Goal: Navigation & Orientation: Find specific page/section

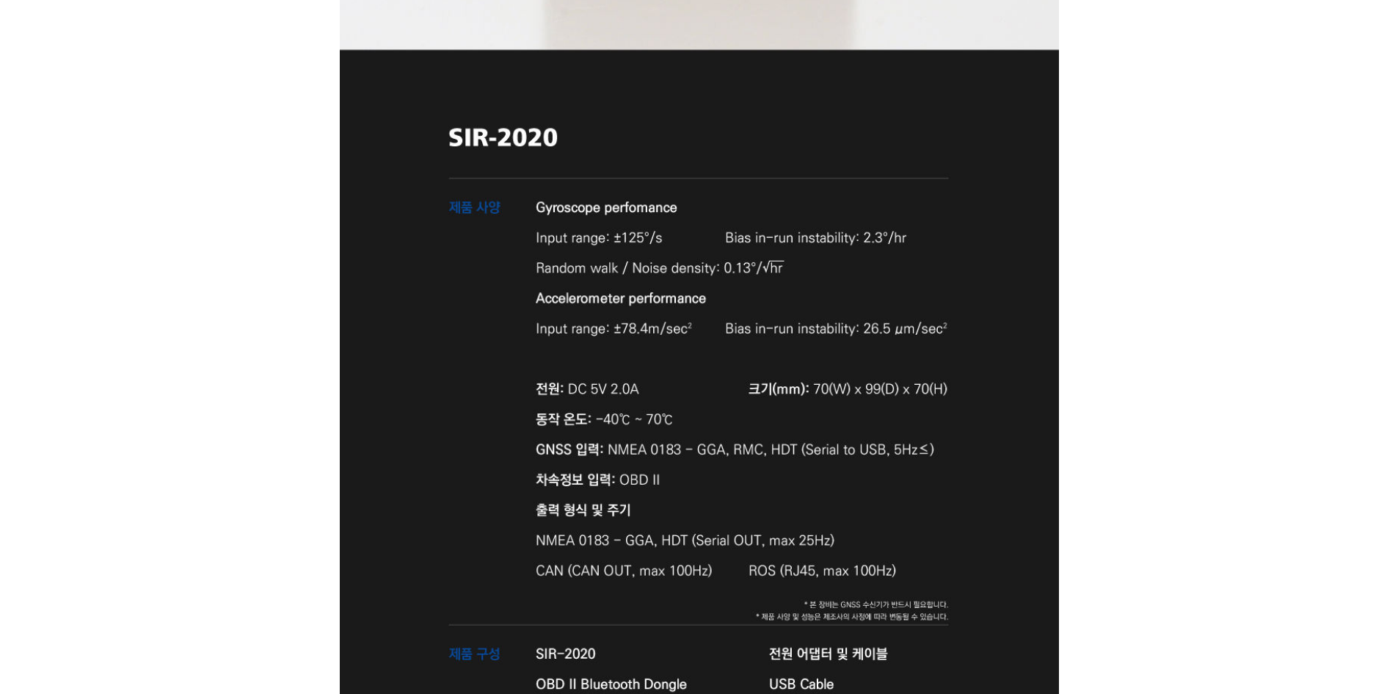
scroll to position [5211, 0]
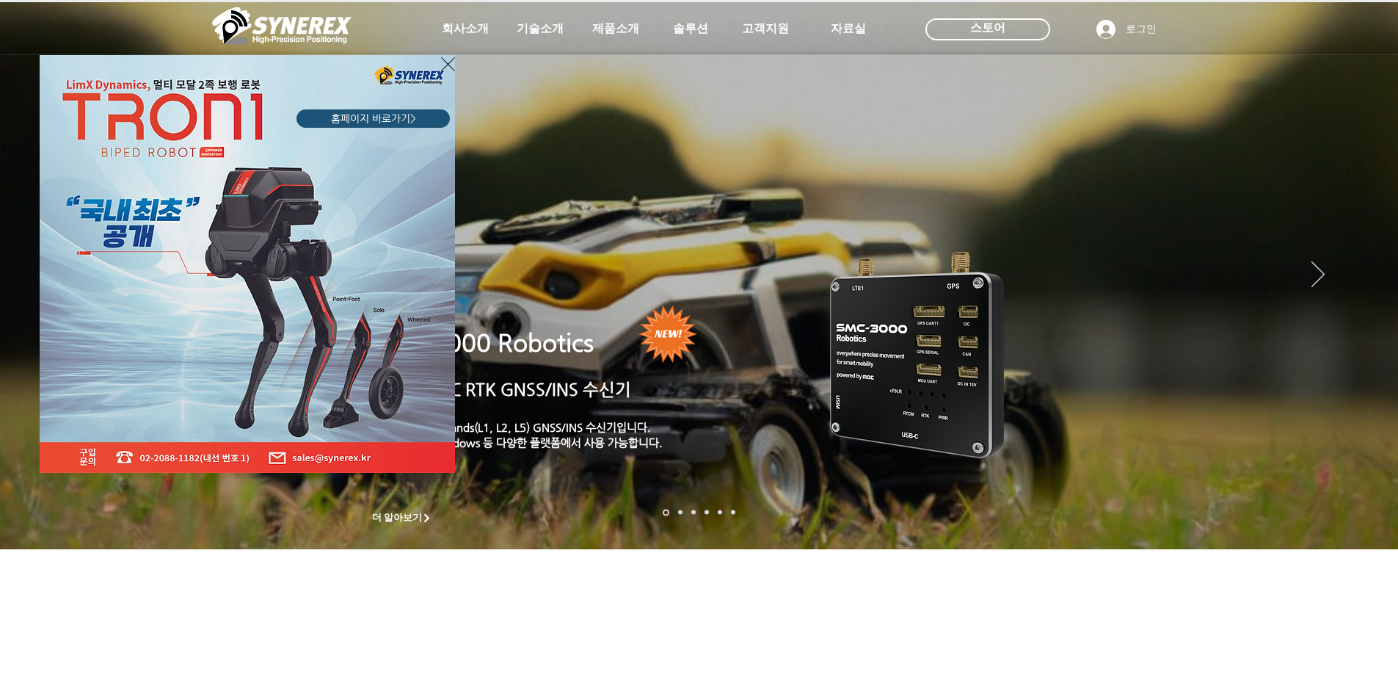
click at [1306, 263] on div "LimX Dinamics" at bounding box center [699, 347] width 1398 height 694
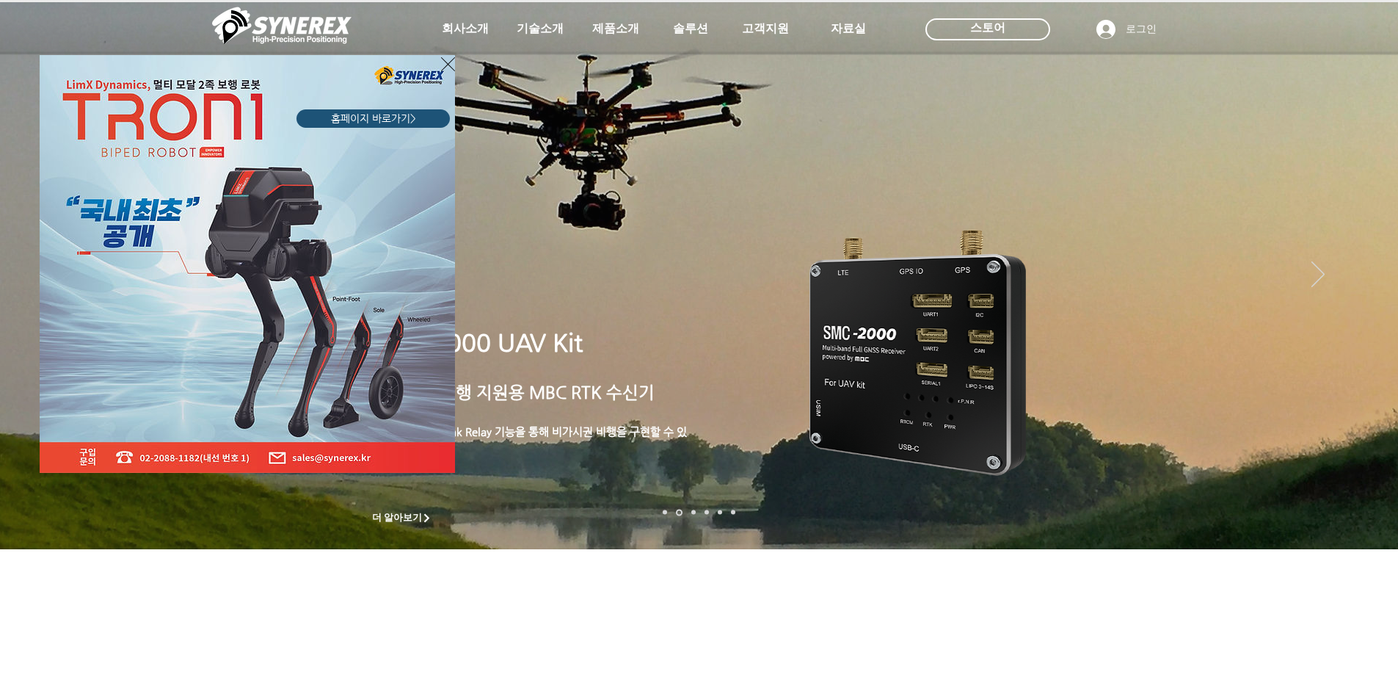
click at [1340, 272] on div "LimX Dinamics" at bounding box center [699, 347] width 1398 height 694
click at [1322, 275] on div "LimX Dinamics" at bounding box center [699, 347] width 1398 height 694
drag, startPoint x: 1314, startPoint y: 284, endPoint x: 1298, endPoint y: 295, distance: 19.5
click at [1309, 288] on div "LimX Dinamics" at bounding box center [699, 347] width 1398 height 694
click at [159, 628] on div "LimX Dinamics" at bounding box center [699, 347] width 1398 height 694
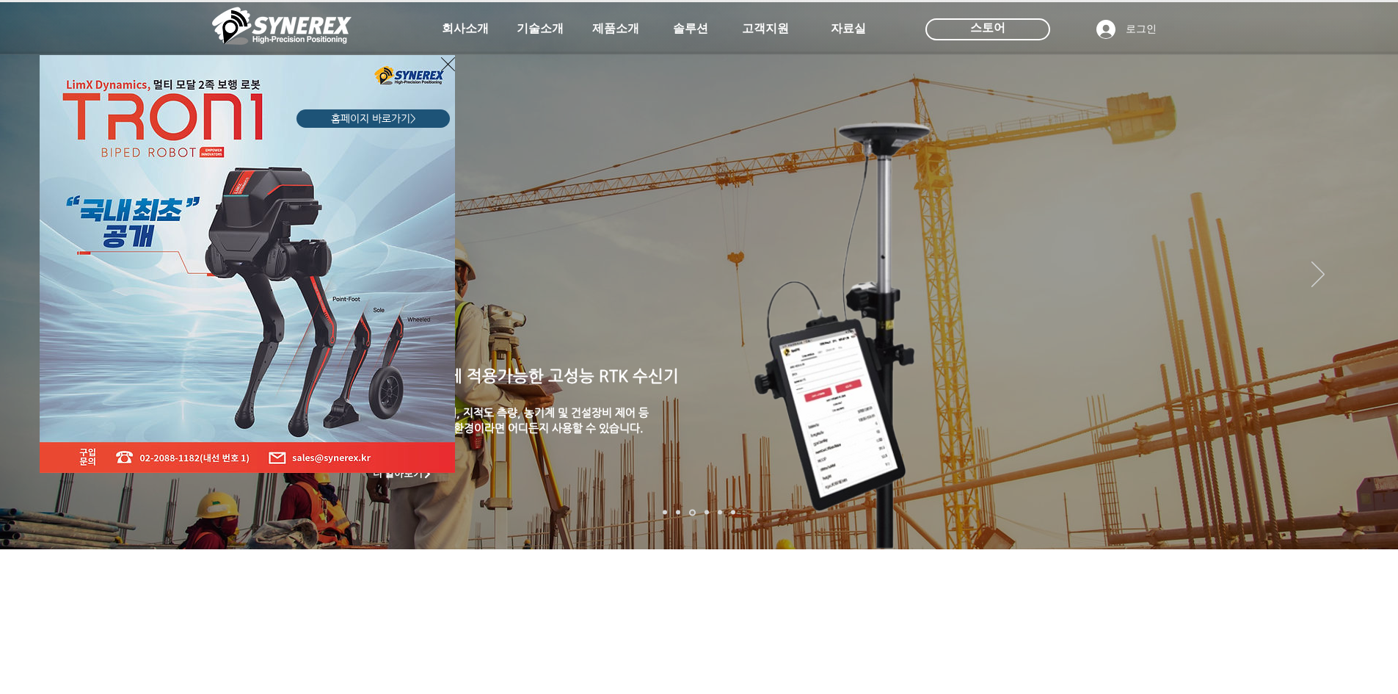
click at [607, 30] on div "LimX Dinamics" at bounding box center [699, 347] width 1398 height 694
click at [445, 62] on icon "사이트로 돌아가기" at bounding box center [448, 64] width 14 height 18
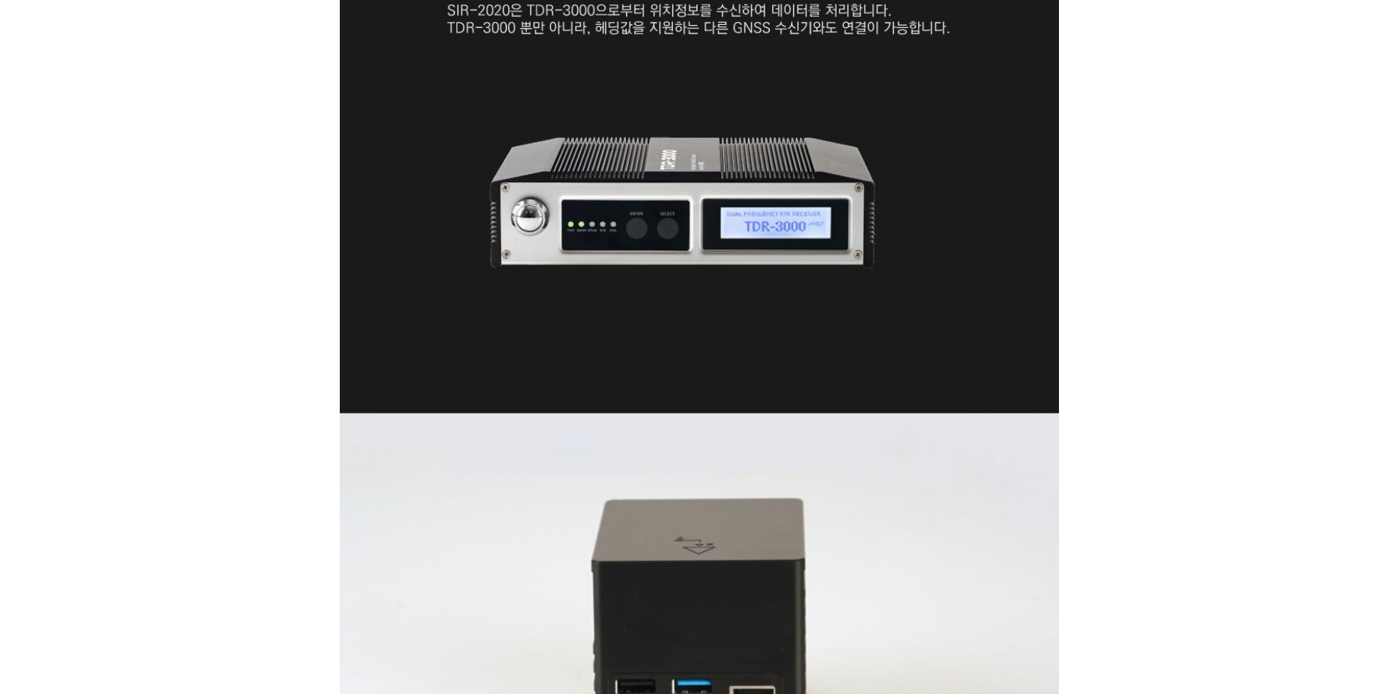
scroll to position [3376, 0]
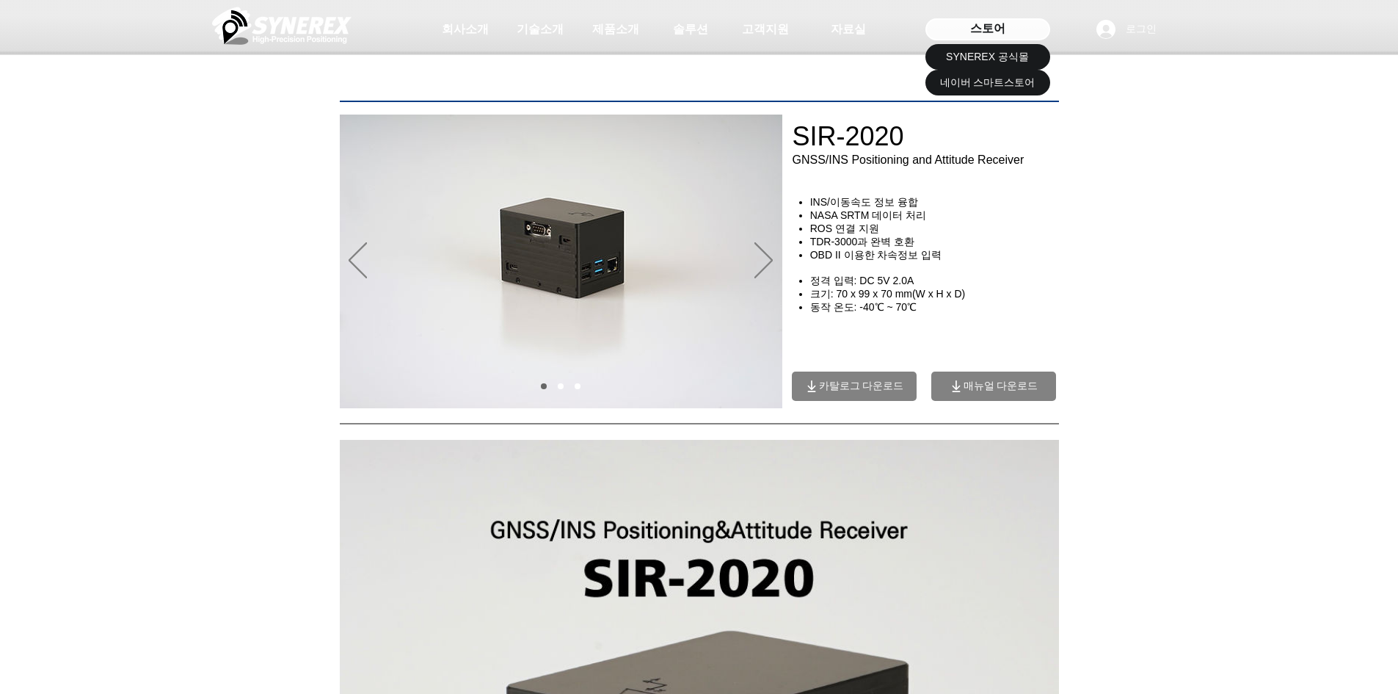
click at [1016, 29] on div "스토어" at bounding box center [988, 29] width 125 height 22
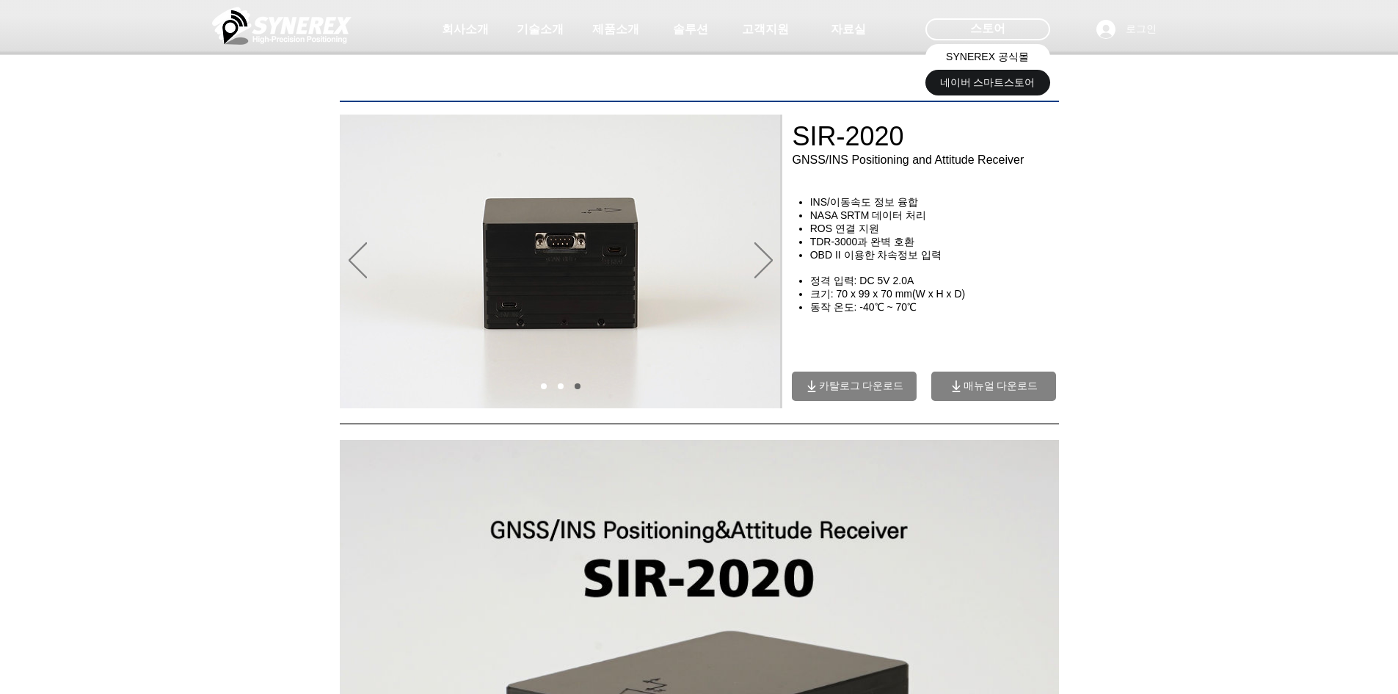
click at [978, 58] on span "SYNEREX 공식몰" at bounding box center [987, 57] width 83 height 15
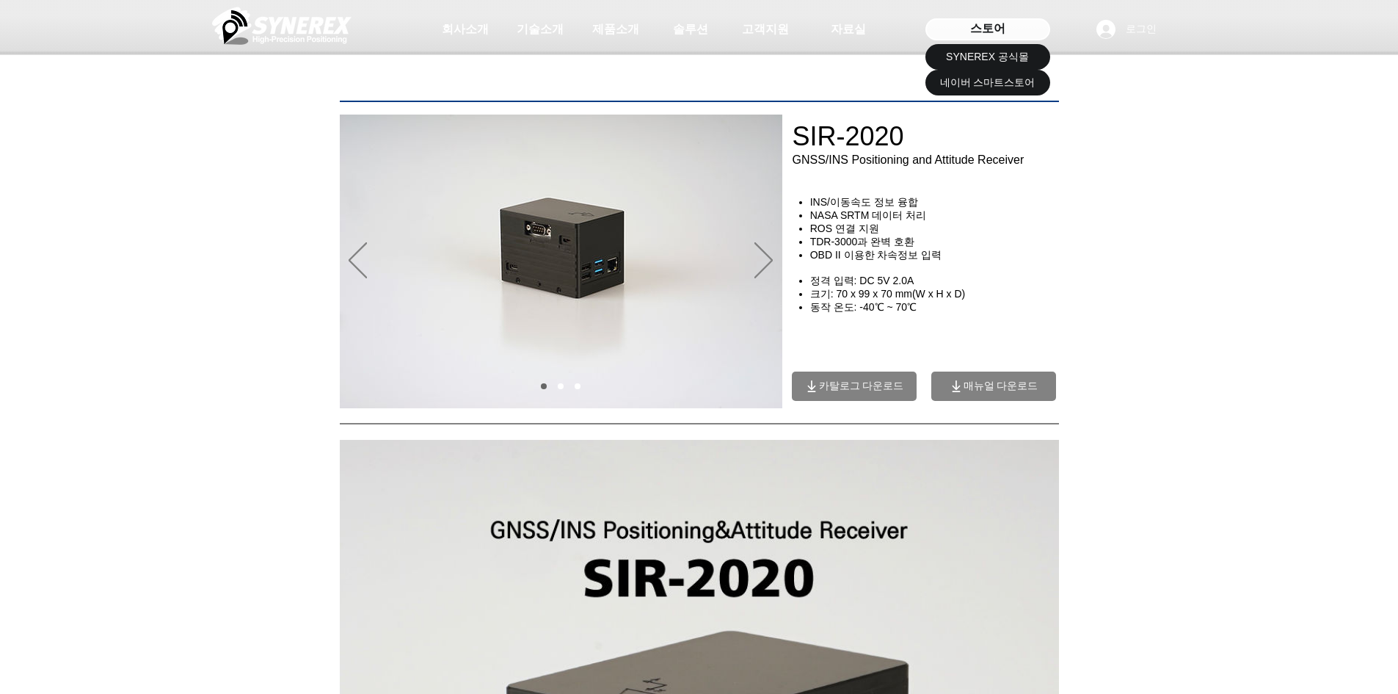
click at [1014, 37] on div "스토어" at bounding box center [988, 29] width 125 height 22
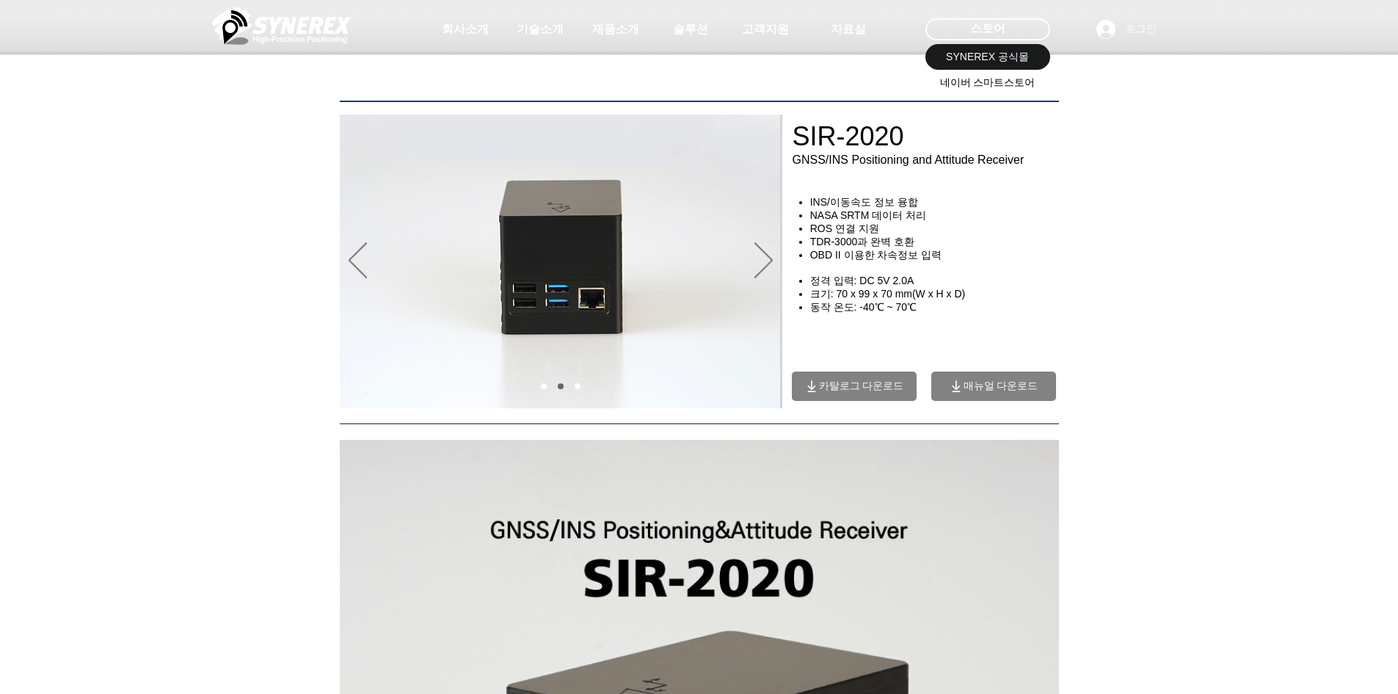
click at [998, 81] on span "네이버 스마트스토어" at bounding box center [987, 83] width 95 height 15
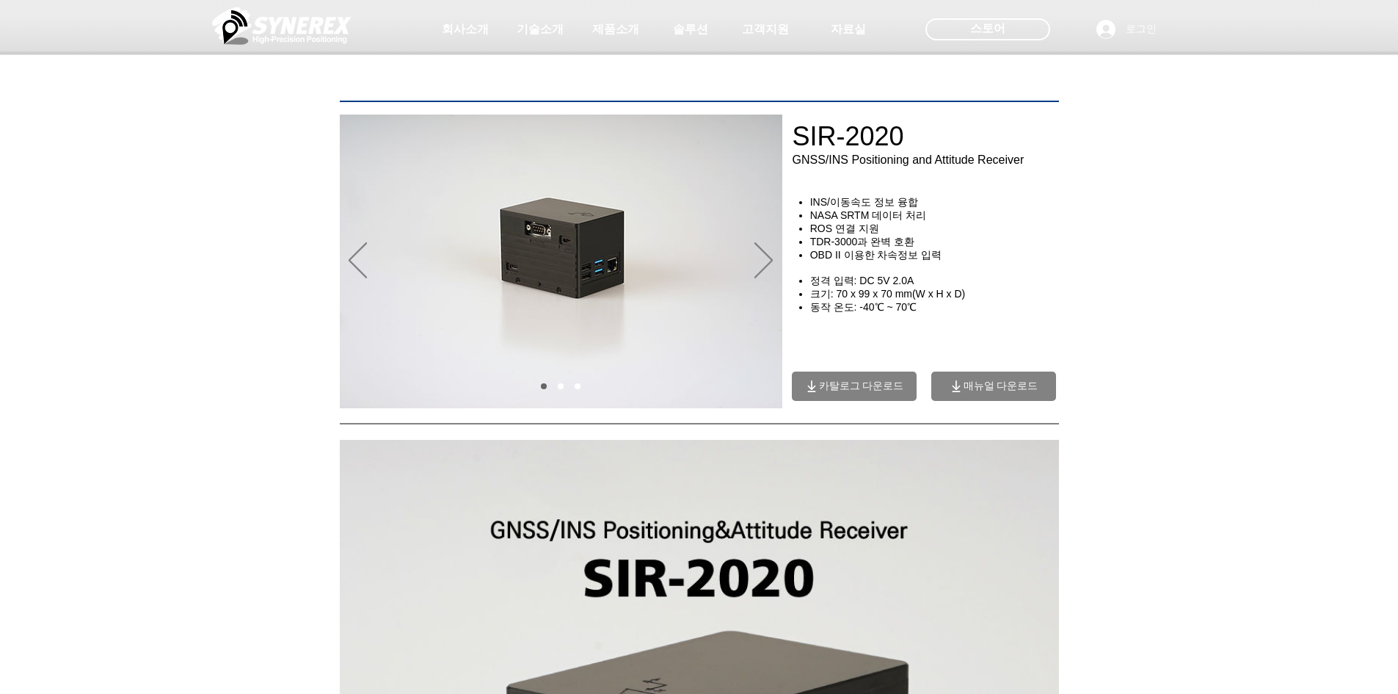
click at [743, 254] on img "슬라이드쇼" at bounding box center [561, 261] width 443 height 294
click at [758, 262] on icon "다음" at bounding box center [763, 260] width 18 height 36
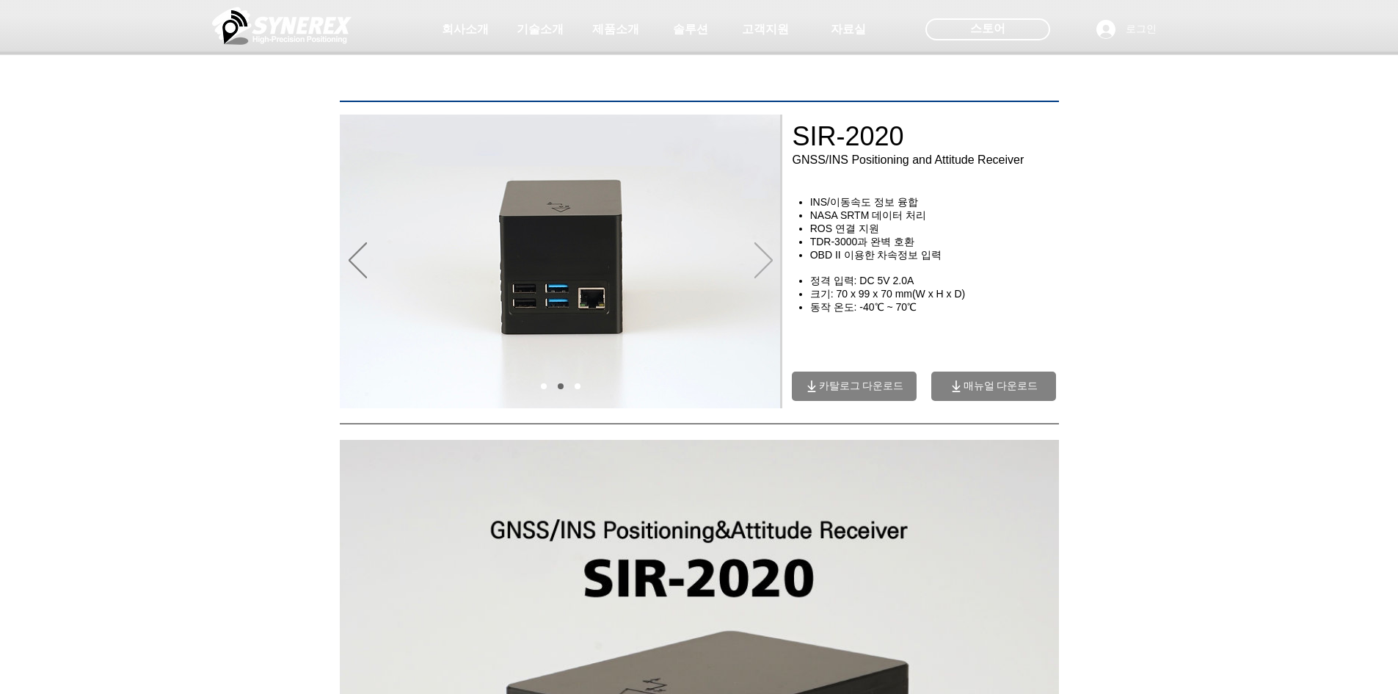
click at [758, 262] on icon "다음" at bounding box center [763, 260] width 18 height 36
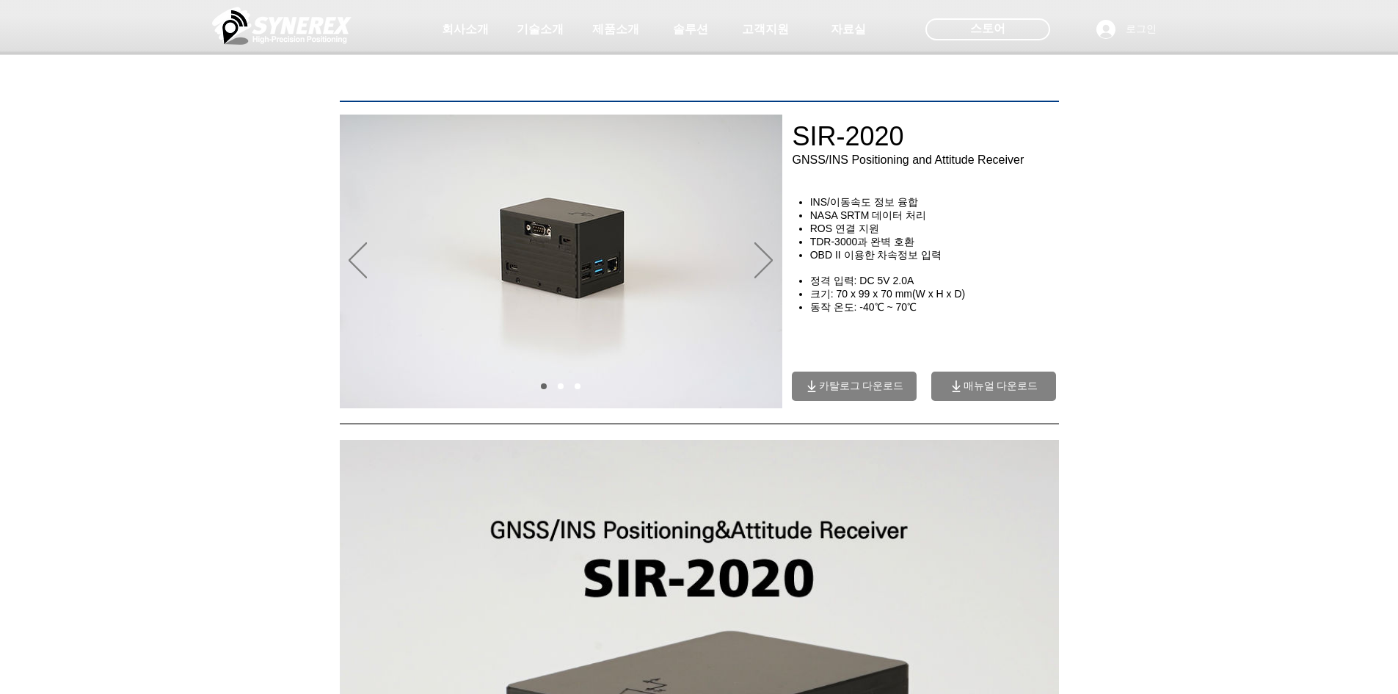
click at [150, 169] on div at bounding box center [699, 108] width 1398 height 217
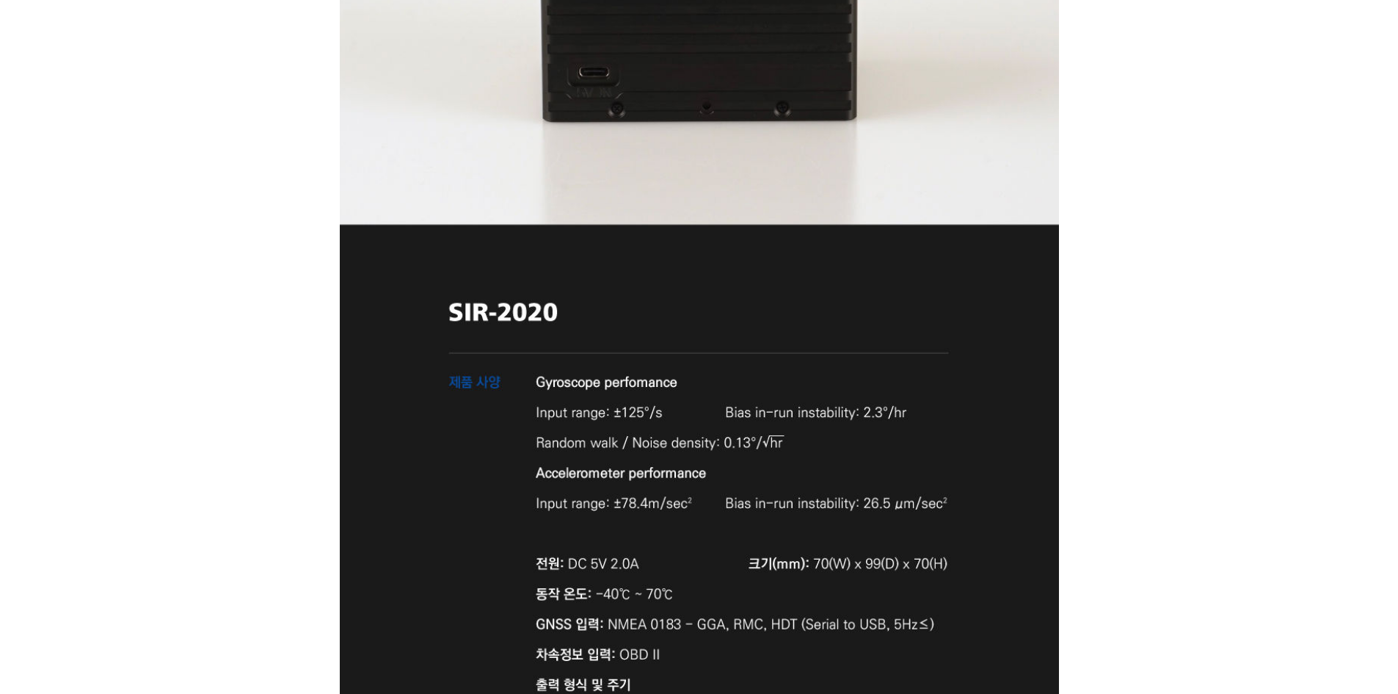
scroll to position [4477, 0]
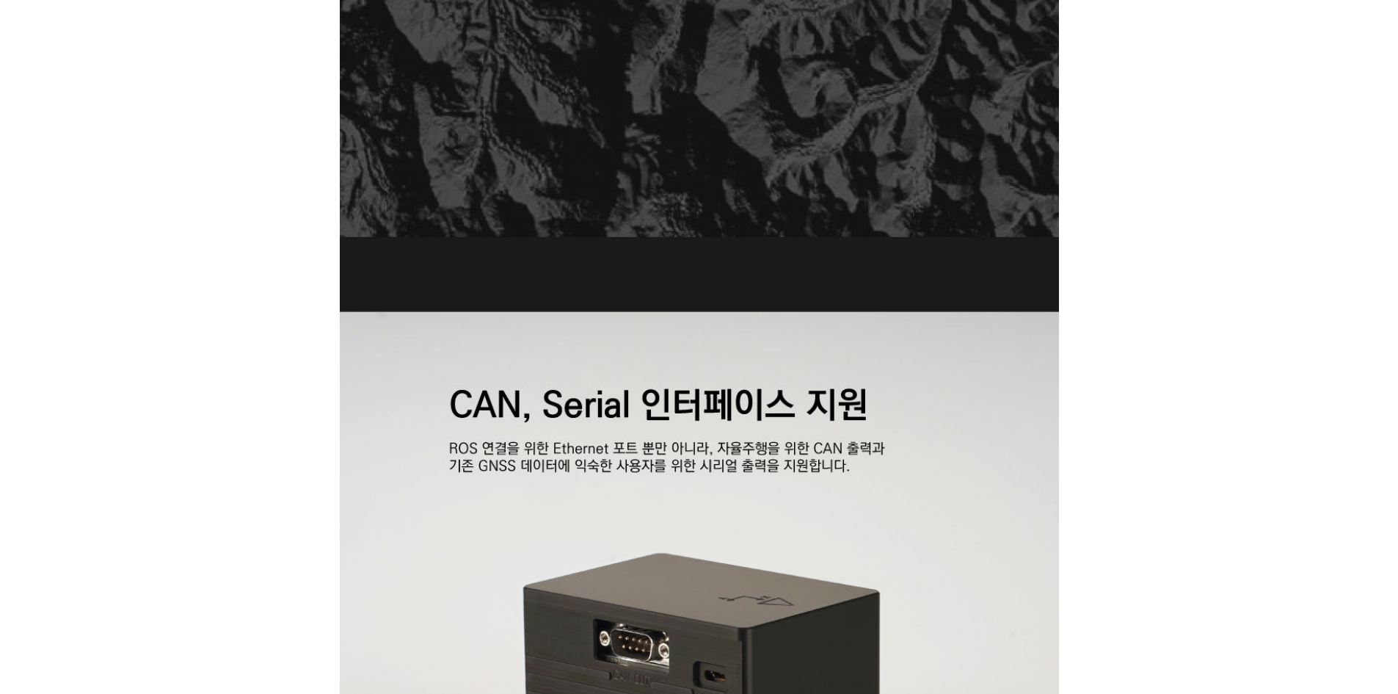
scroll to position [2569, 0]
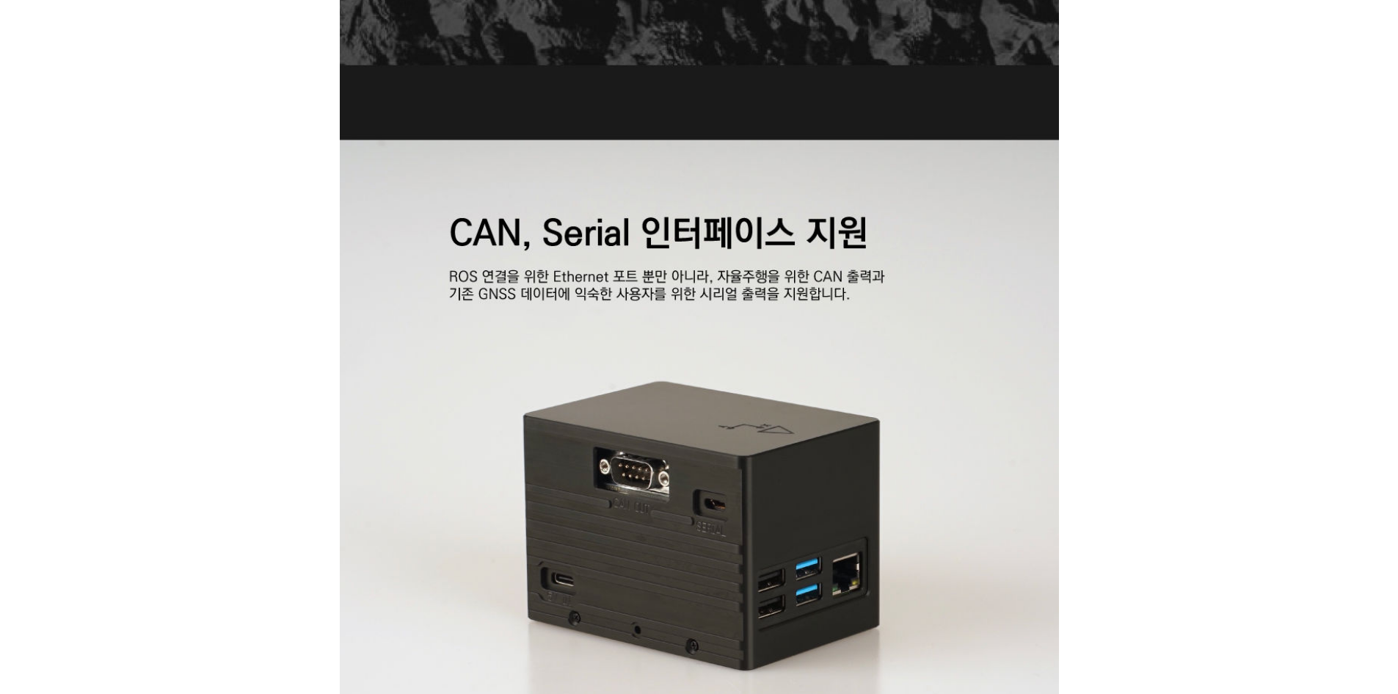
click at [1186, 340] on div at bounding box center [699, 426] width 1398 height 5175
click at [1243, 219] on div at bounding box center [699, 426] width 1398 height 5175
